Goal: Use online tool/utility: Utilize a website feature to perform a specific function

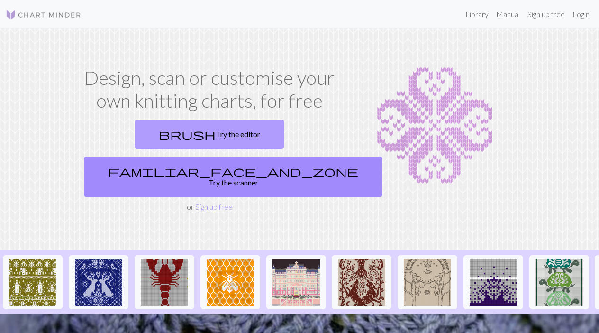
click at [135, 138] on link "brush Try the editor" at bounding box center [210, 133] width 150 height 29
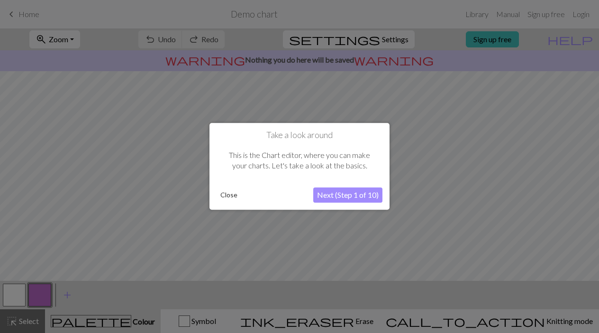
click at [340, 194] on button "Next (Step 1 of 10)" at bounding box center [347, 195] width 69 height 15
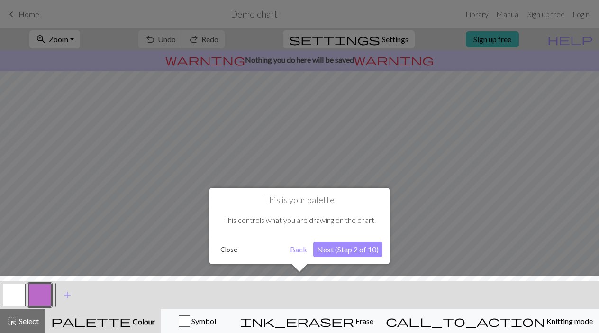
click at [353, 254] on button "Next (Step 2 of 10)" at bounding box center [347, 249] width 69 height 15
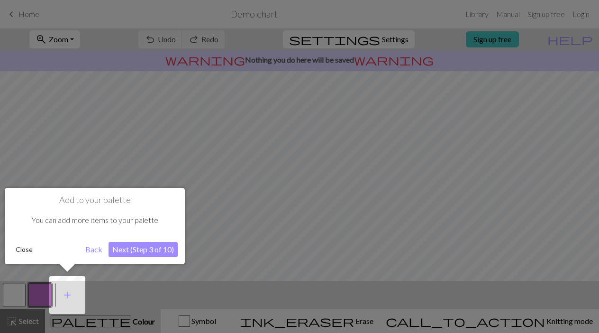
click at [144, 255] on button "Next (Step 3 of 10)" at bounding box center [143, 249] width 69 height 15
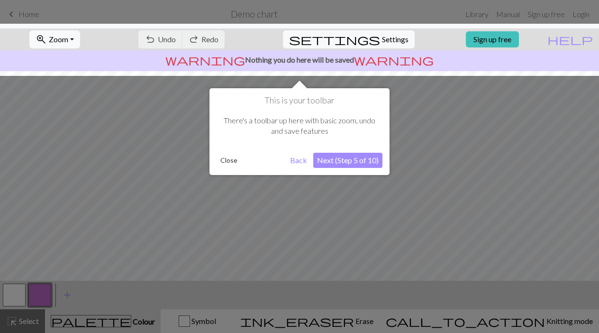
click at [355, 162] on button "Next (Step 5 of 10)" at bounding box center [347, 160] width 69 height 15
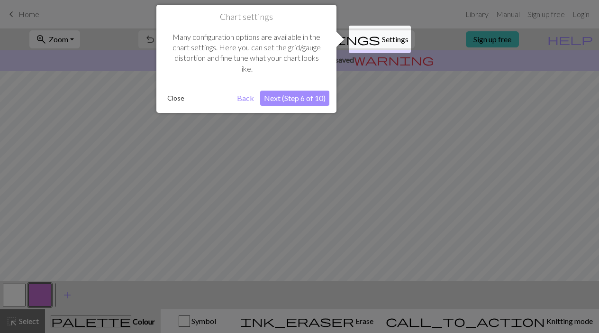
click at [285, 98] on button "Next (Step 6 of 10)" at bounding box center [294, 98] width 69 height 15
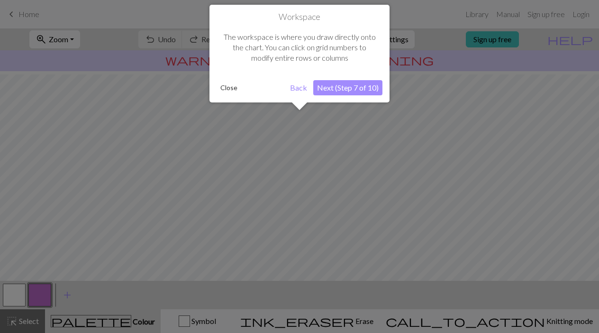
scroll to position [57, 0]
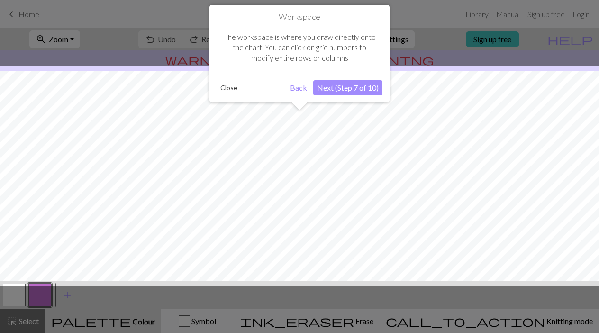
click at [336, 82] on button "Next (Step 7 of 10)" at bounding box center [347, 87] width 69 height 15
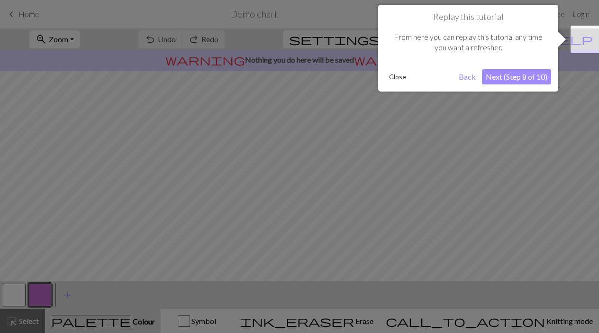
click at [510, 70] on button "Next (Step 8 of 10)" at bounding box center [516, 76] width 69 height 15
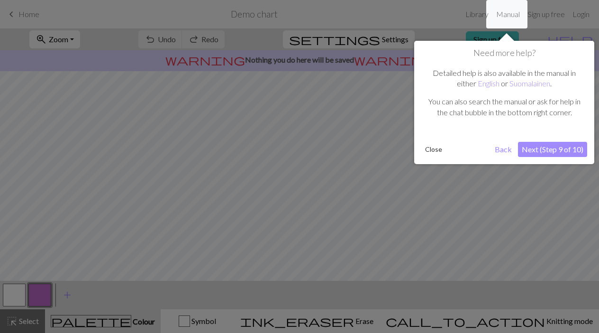
click at [545, 147] on button "Next (Step 9 of 10)" at bounding box center [552, 149] width 69 height 15
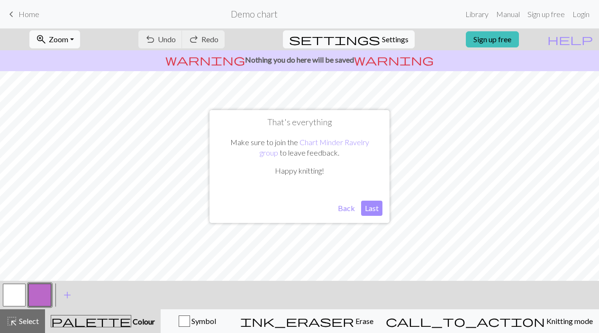
click at [372, 205] on button "Last" at bounding box center [371, 208] width 21 height 15
